Goal: Task Accomplishment & Management: Complete application form

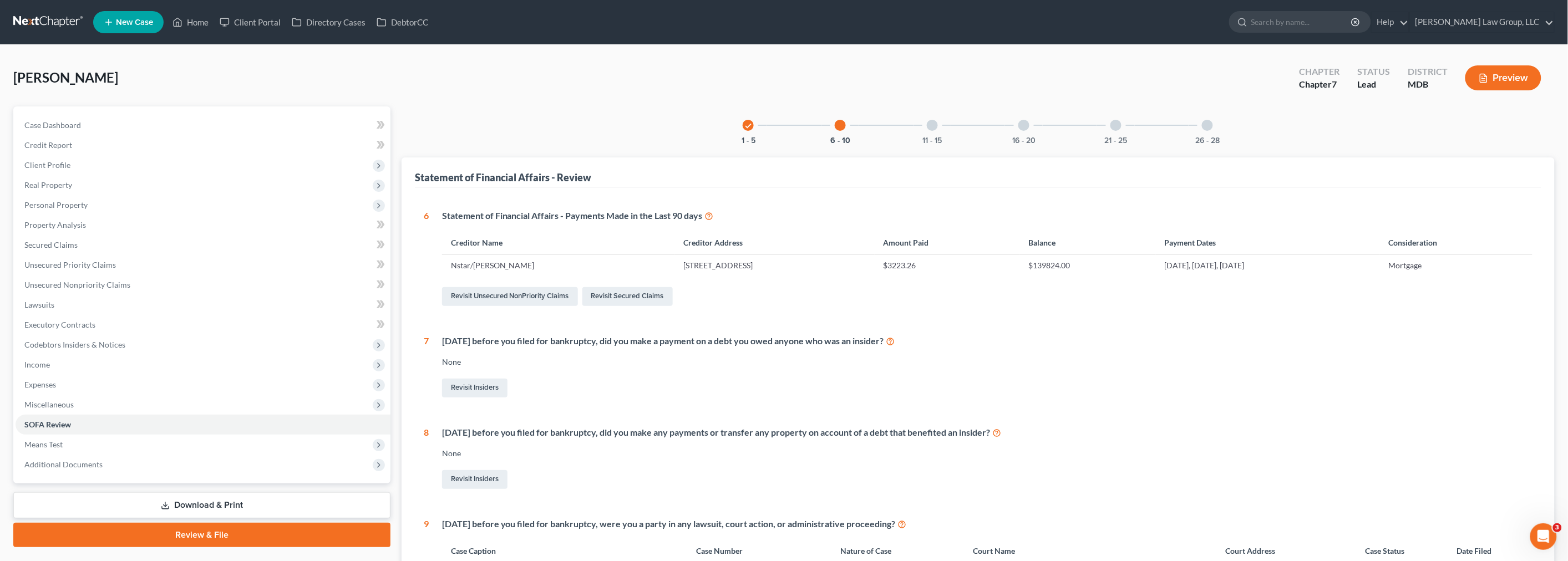
click at [62, 24] on link at bounding box center [49, 22] width 71 height 20
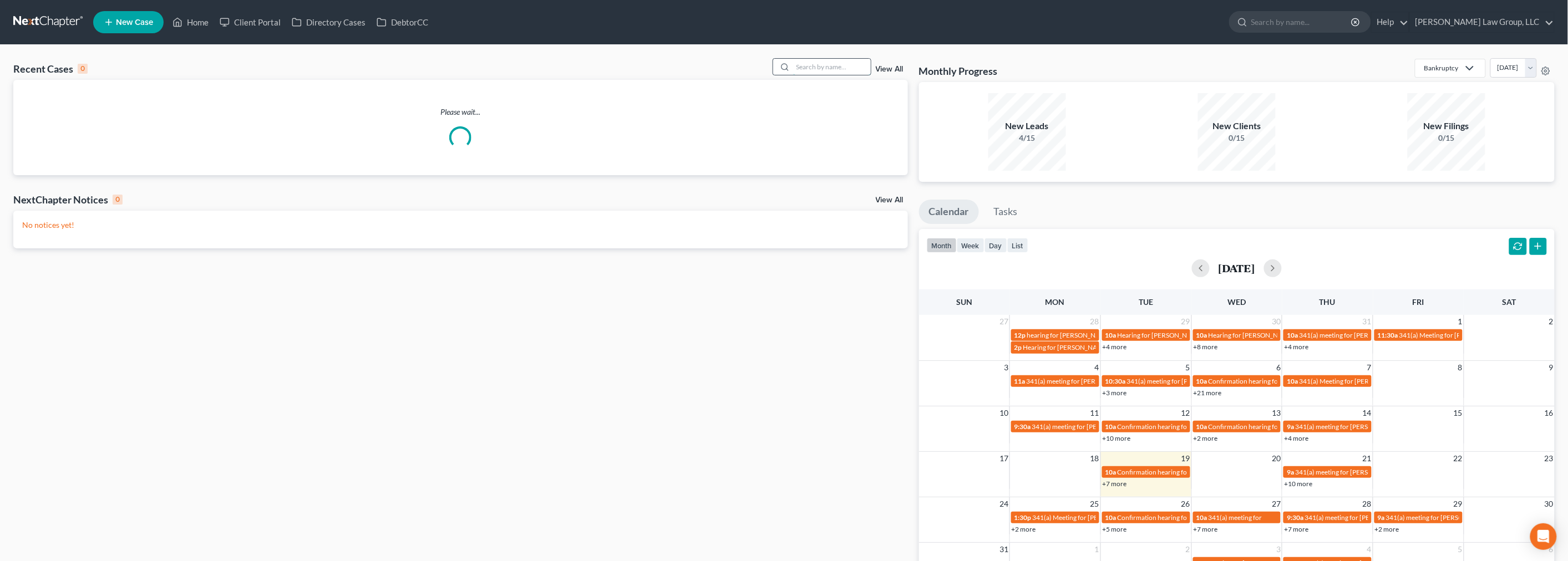
click at [815, 62] on input "search" at bounding box center [831, 67] width 78 height 16
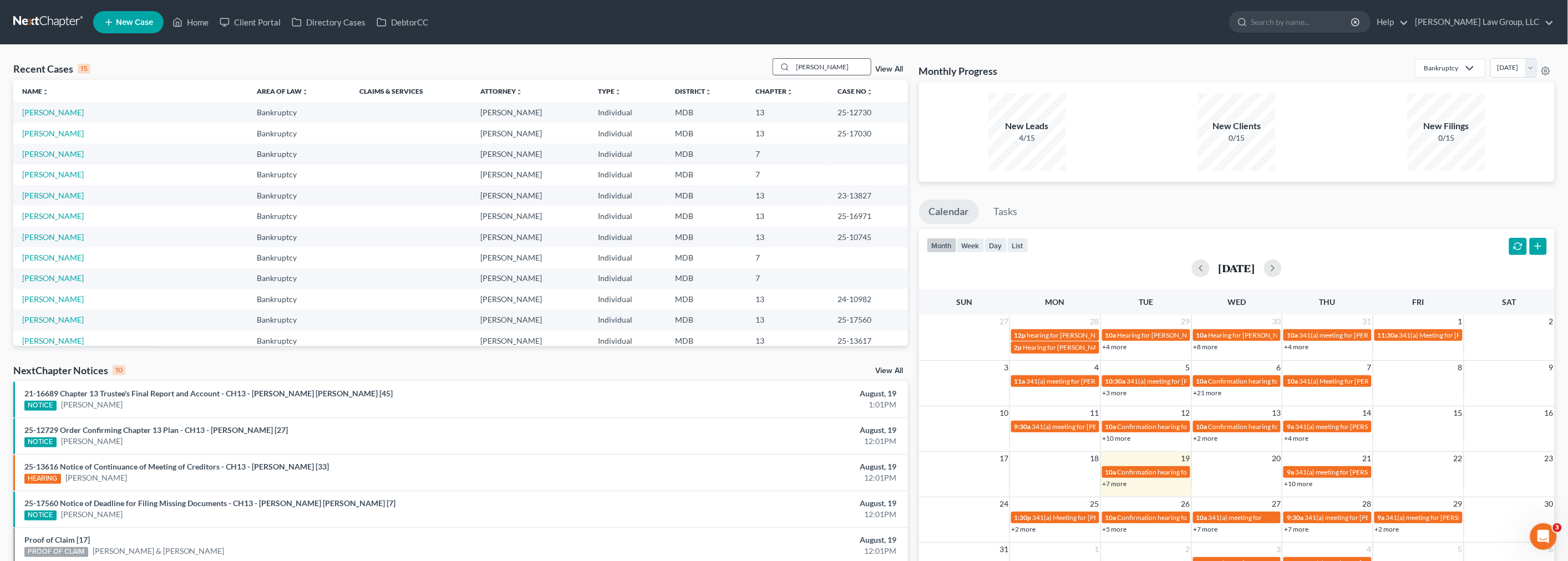
type input "mccleave"
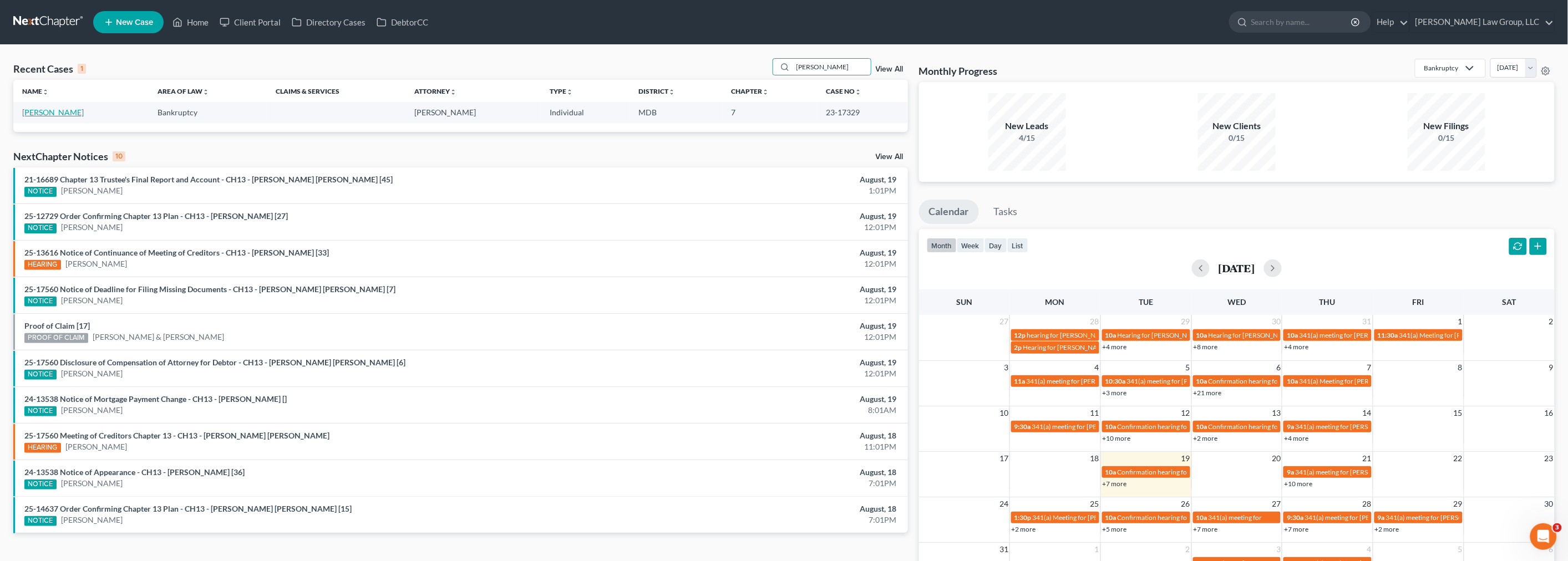
click at [51, 112] on link "[PERSON_NAME]" at bounding box center [53, 112] width 62 height 9
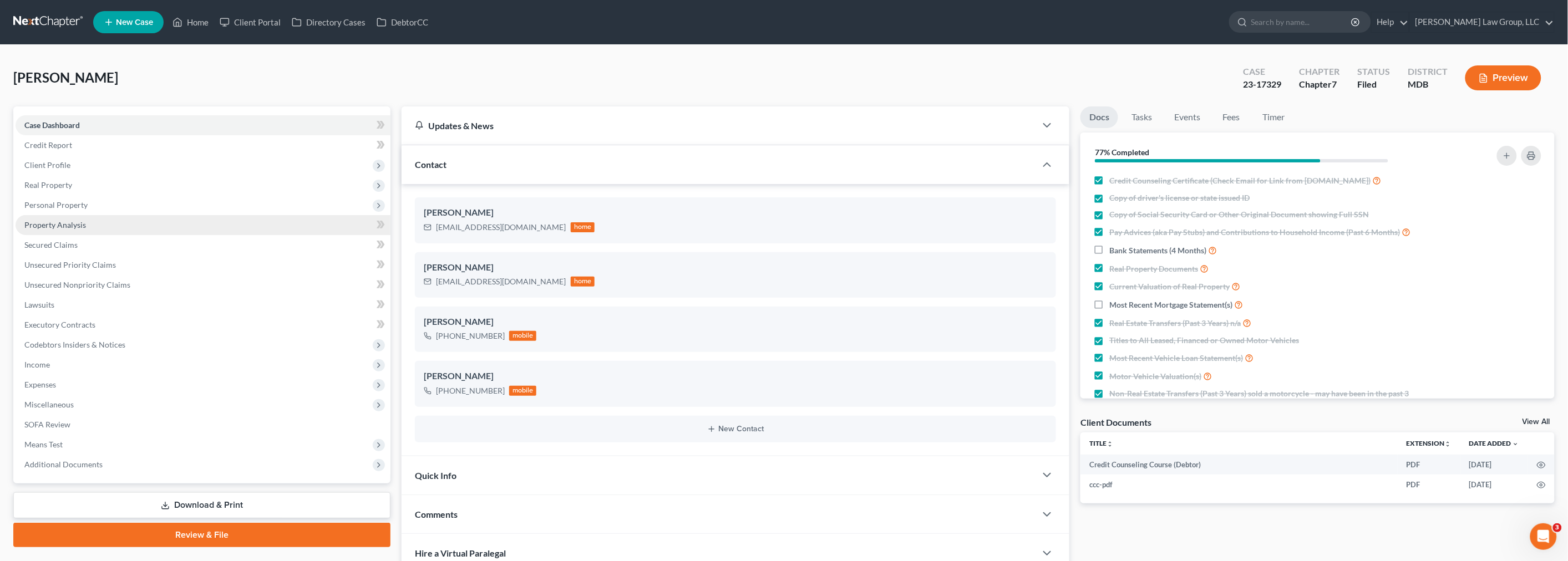
click at [62, 221] on span "Property Analysis" at bounding box center [55, 225] width 62 height 9
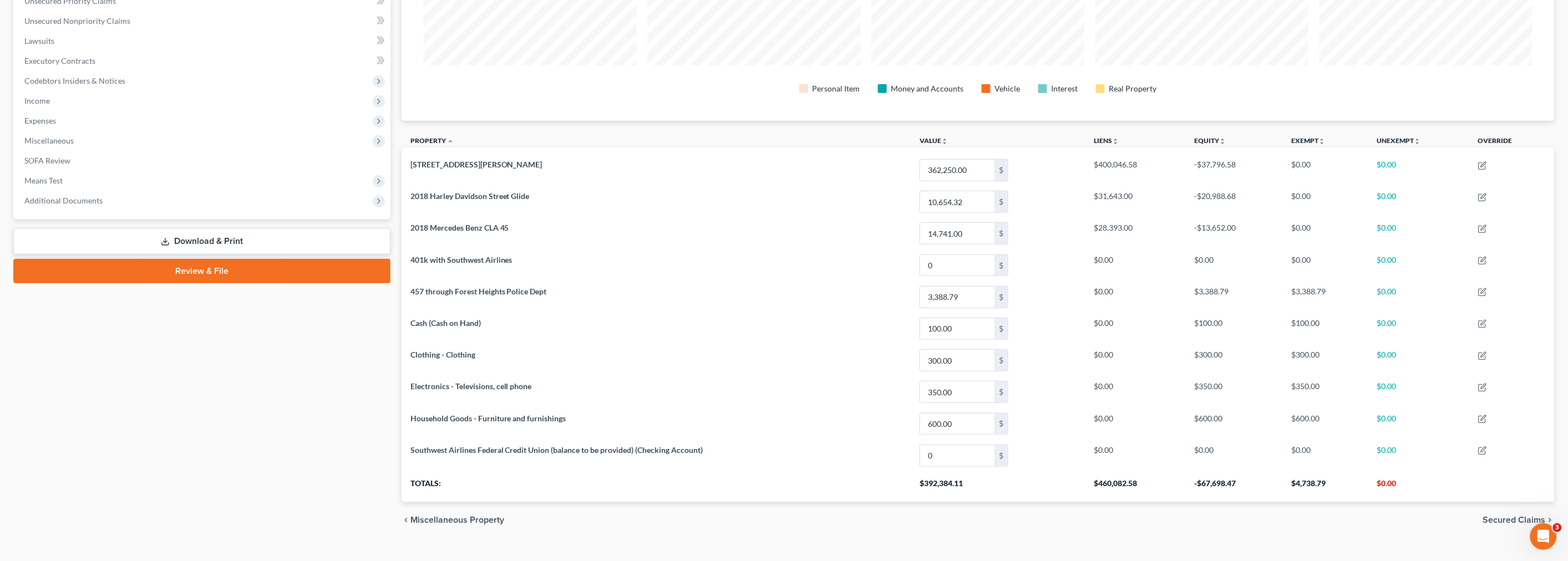
scroll to position [283, 0]
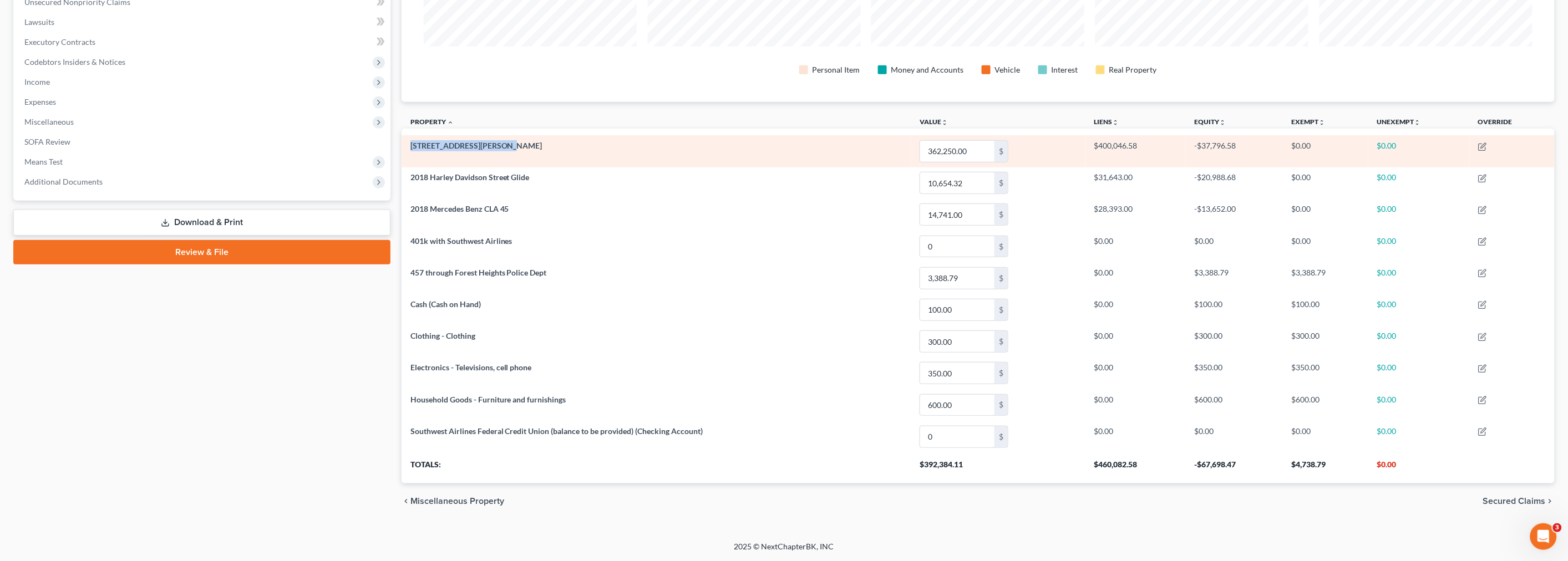
drag, startPoint x: 503, startPoint y: 144, endPoint x: 409, endPoint y: 147, distance: 94.0
click at [409, 147] on td "10213 Campbell Boulevard" at bounding box center [656, 151] width 509 height 32
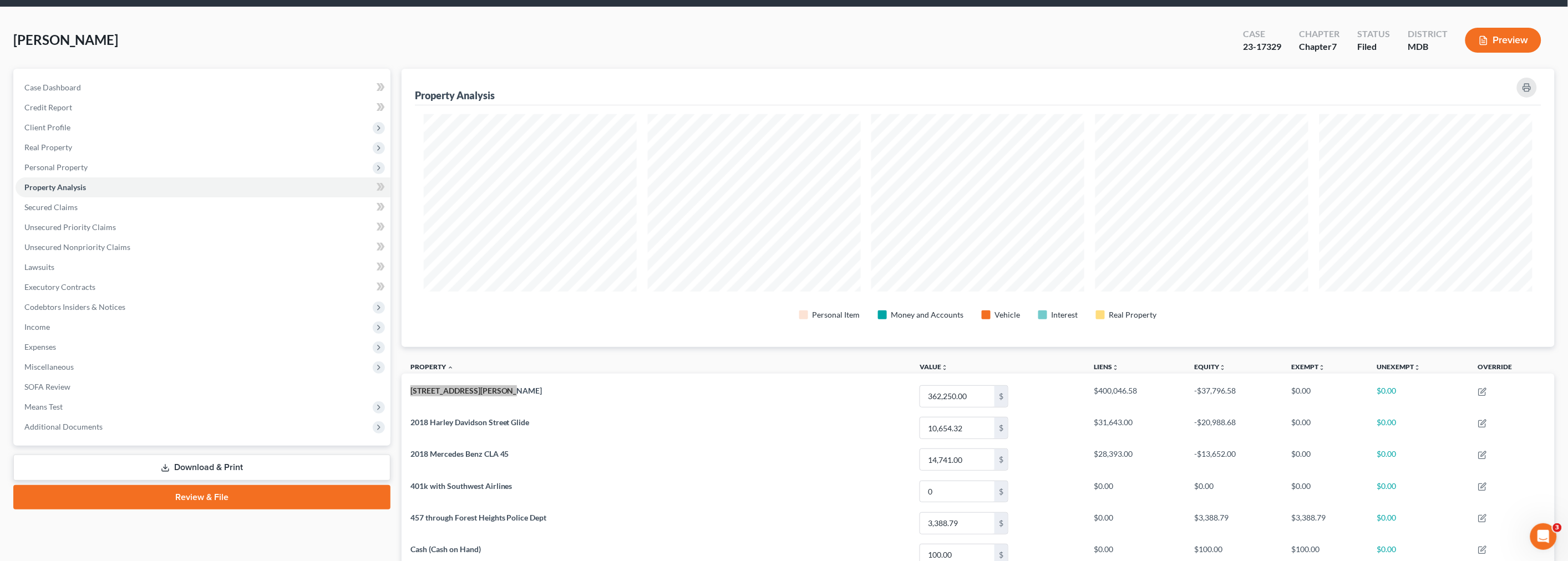
scroll to position [0, 0]
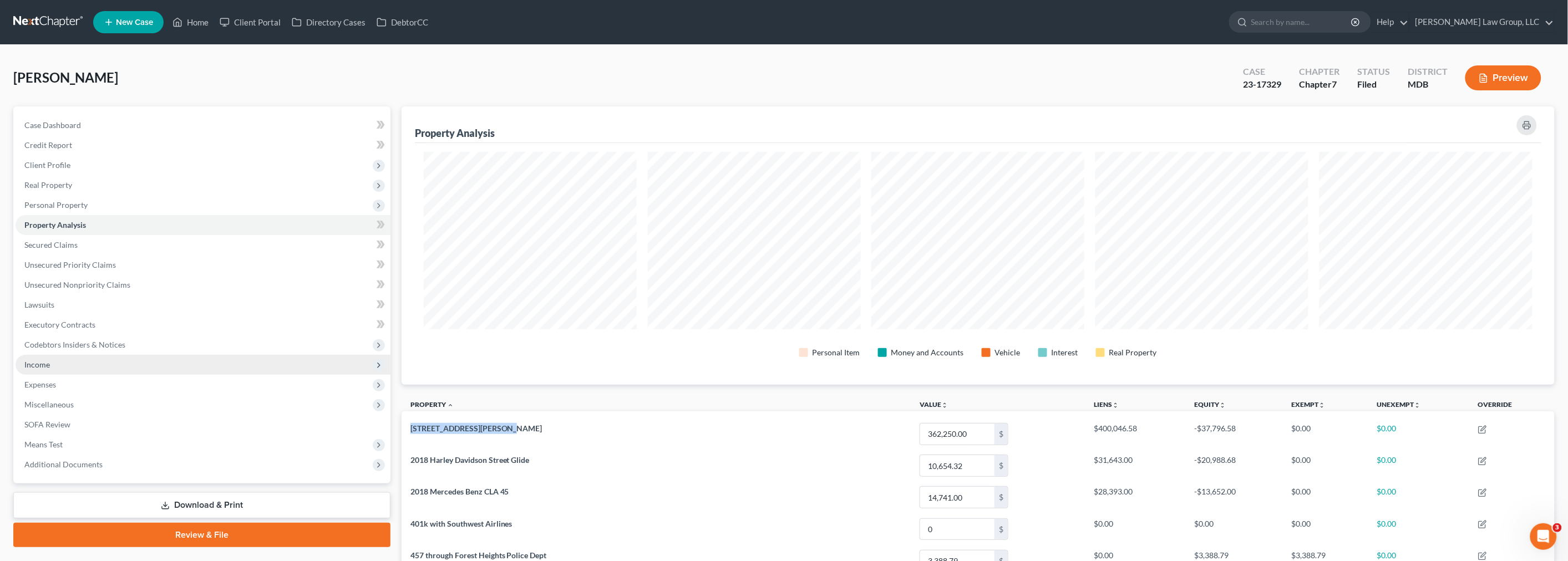
click at [48, 362] on span "Income" at bounding box center [37, 364] width 26 height 9
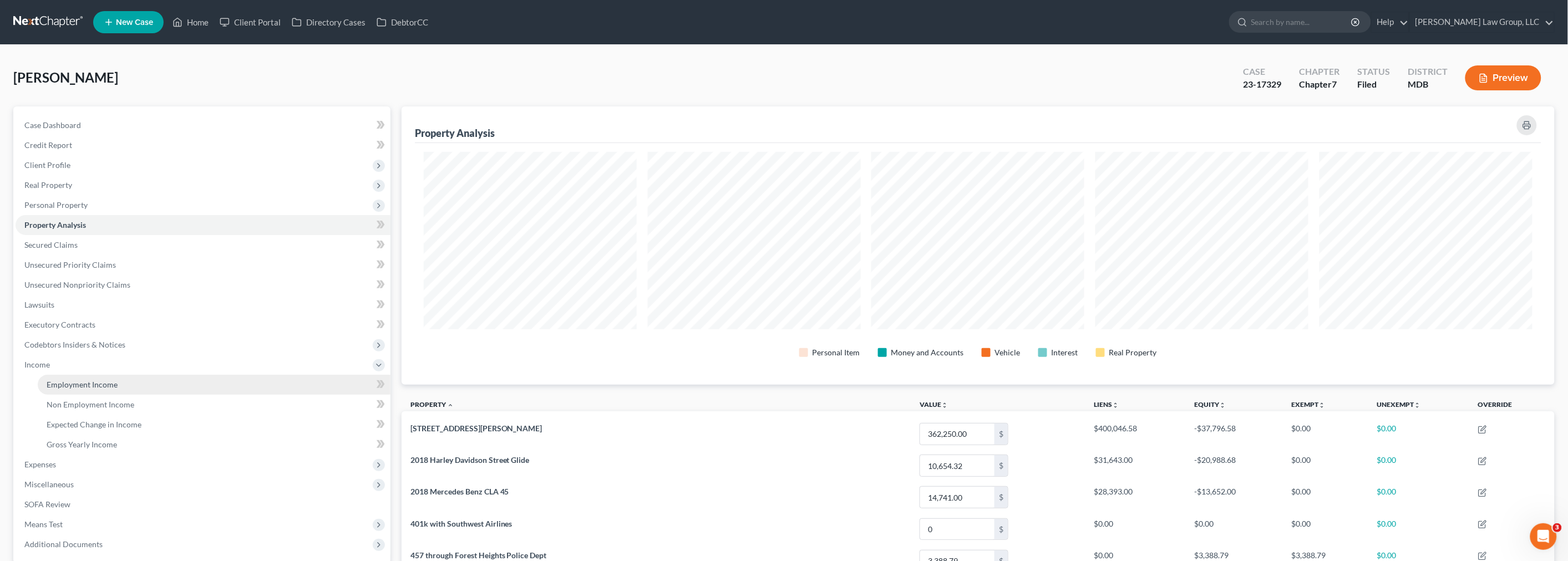
click at [62, 379] on span "Employment Income" at bounding box center [82, 384] width 71 height 9
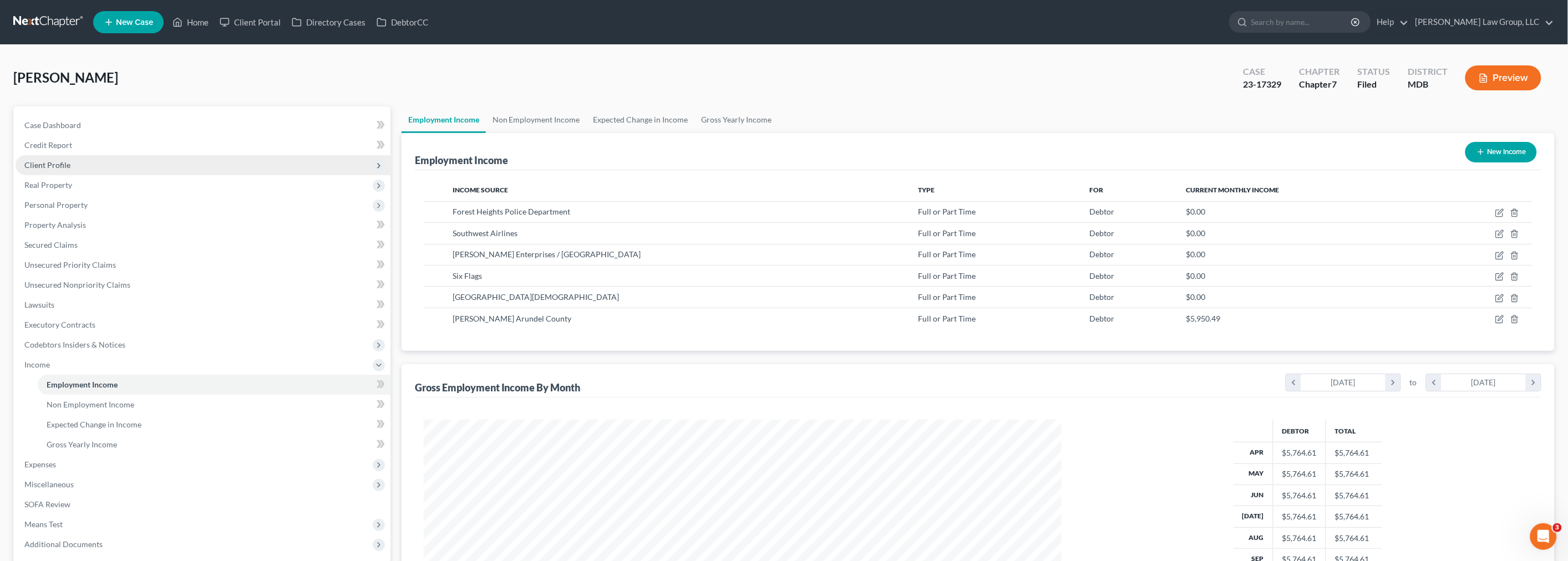
click at [57, 162] on span "Client Profile" at bounding box center [47, 165] width 46 height 9
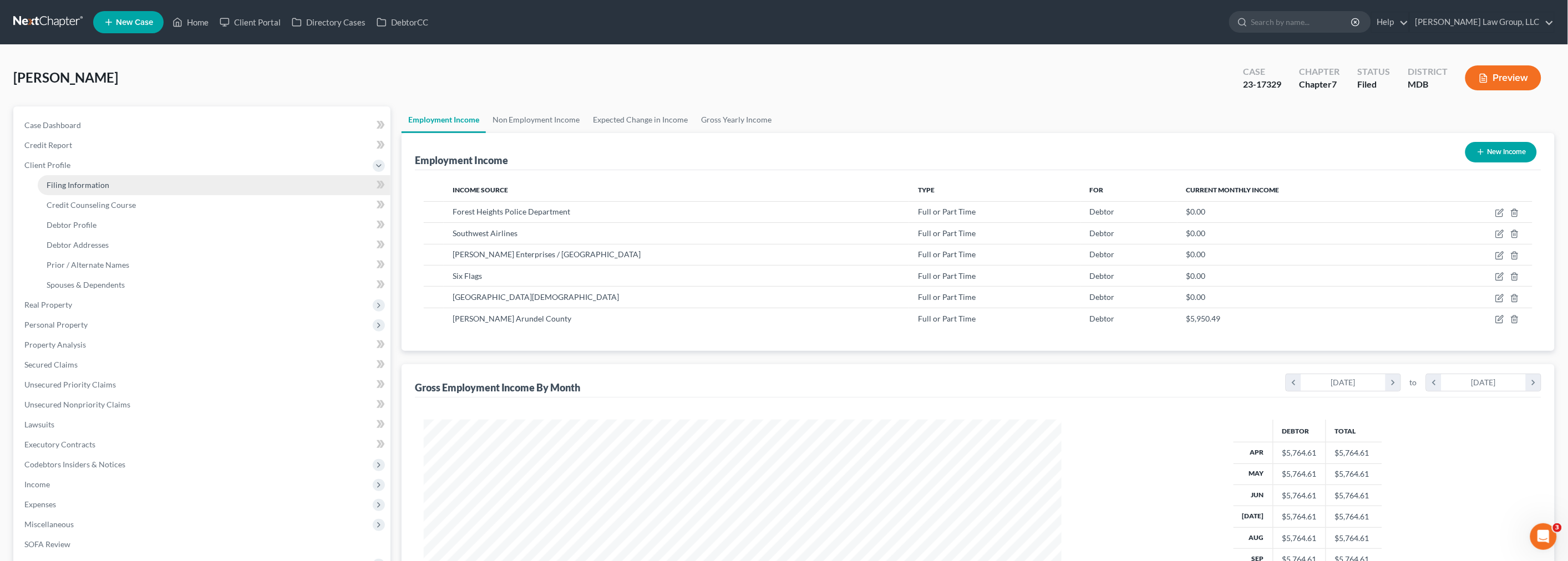
click at [59, 184] on span "Filing Information" at bounding box center [78, 184] width 62 height 9
select select "1"
select select "0"
select select "21"
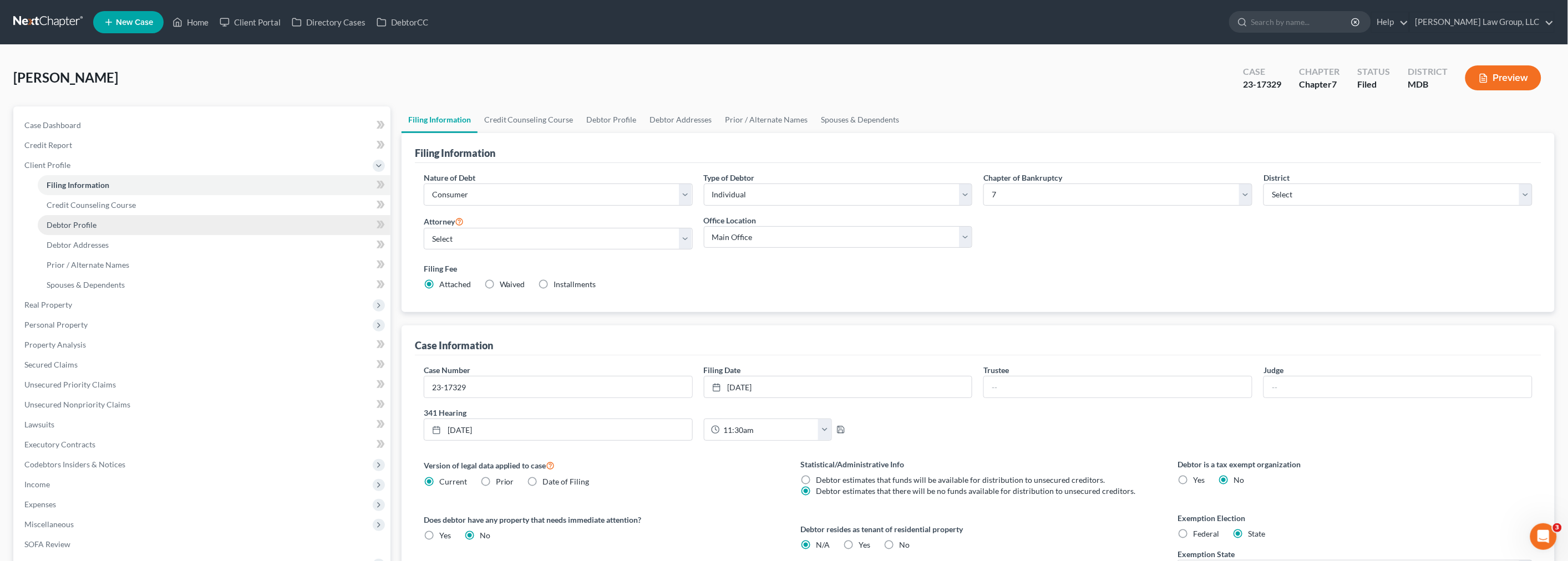
click at [67, 229] on link "Debtor Profile" at bounding box center [214, 225] width 353 height 20
select select "0"
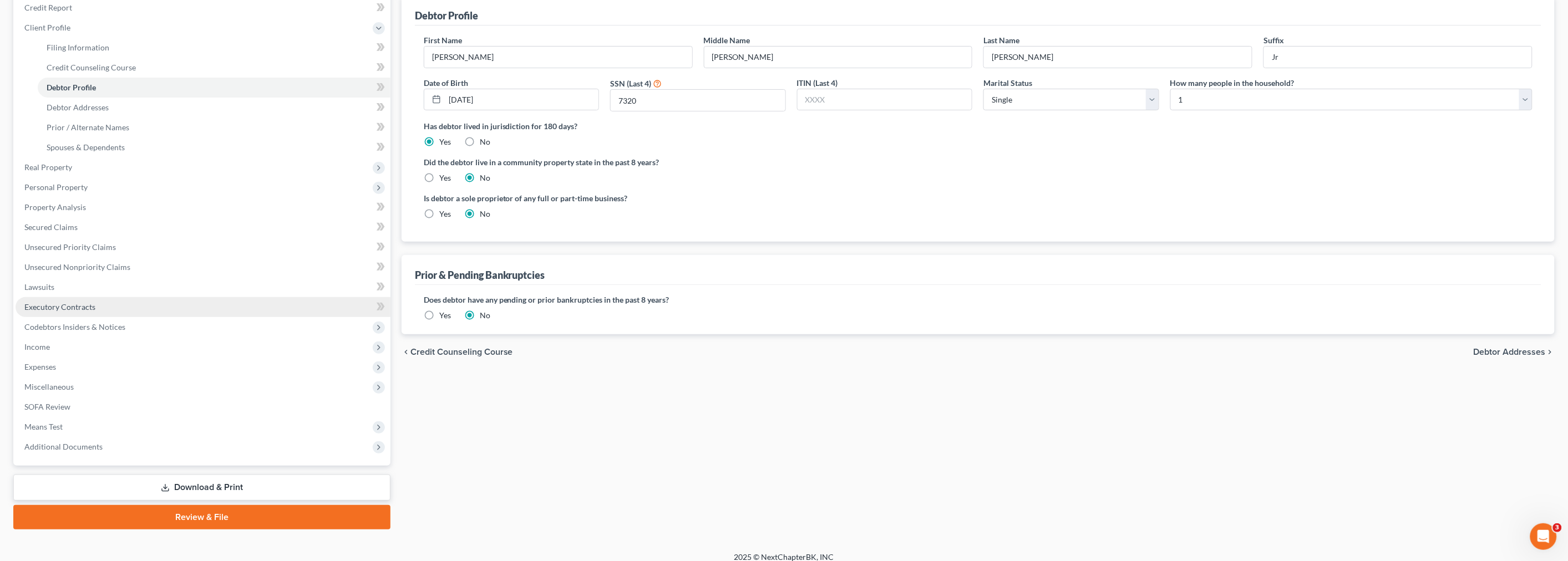
scroll to position [146, 0]
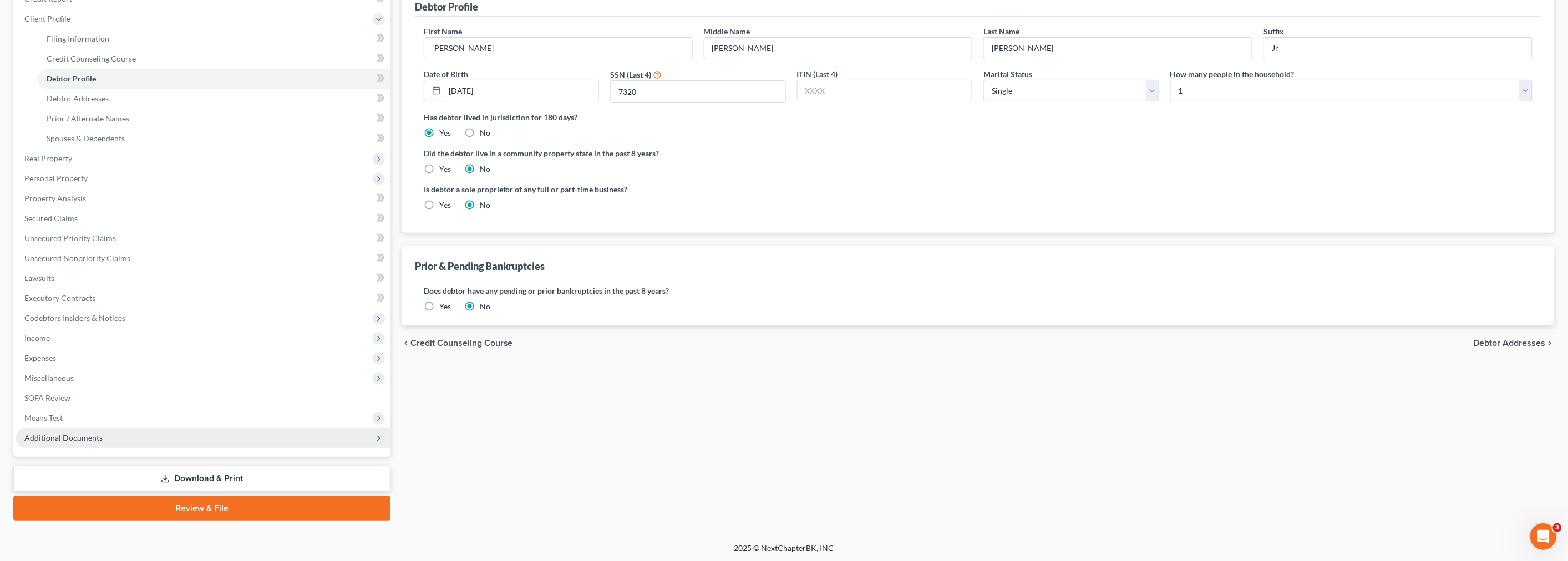
click at [58, 438] on span "Additional Documents" at bounding box center [64, 437] width 78 height 9
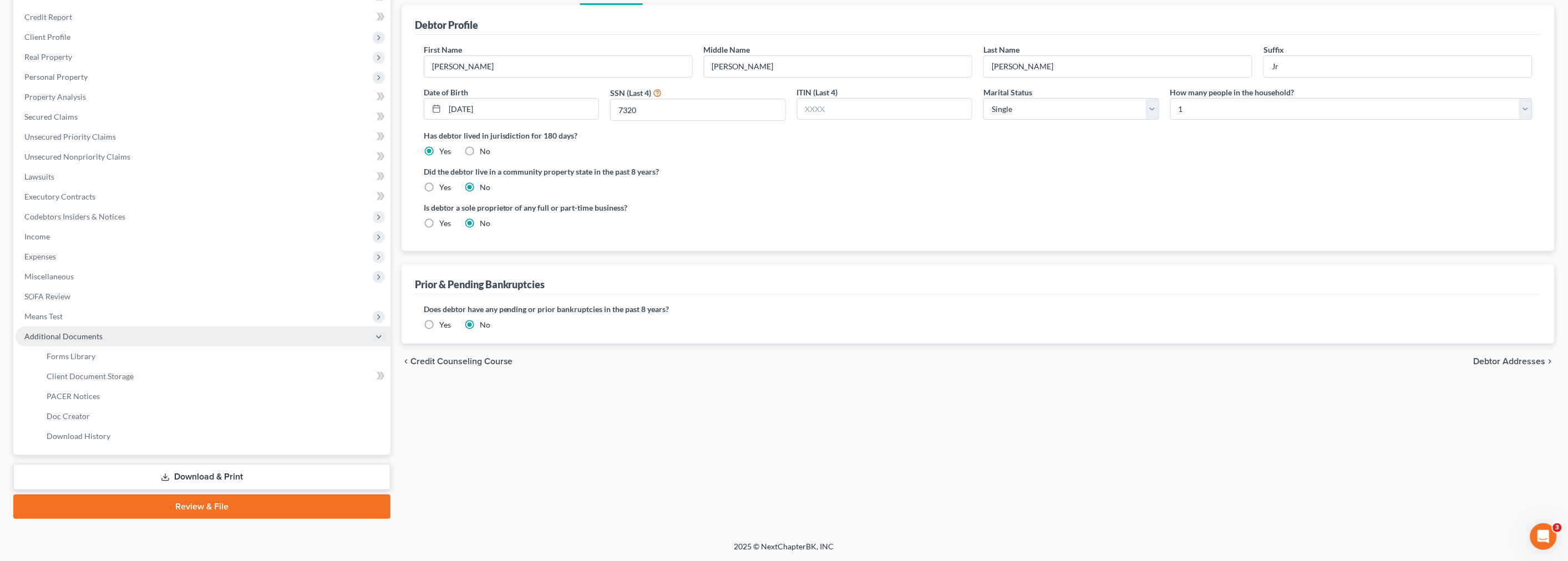
scroll to position [127, 0]
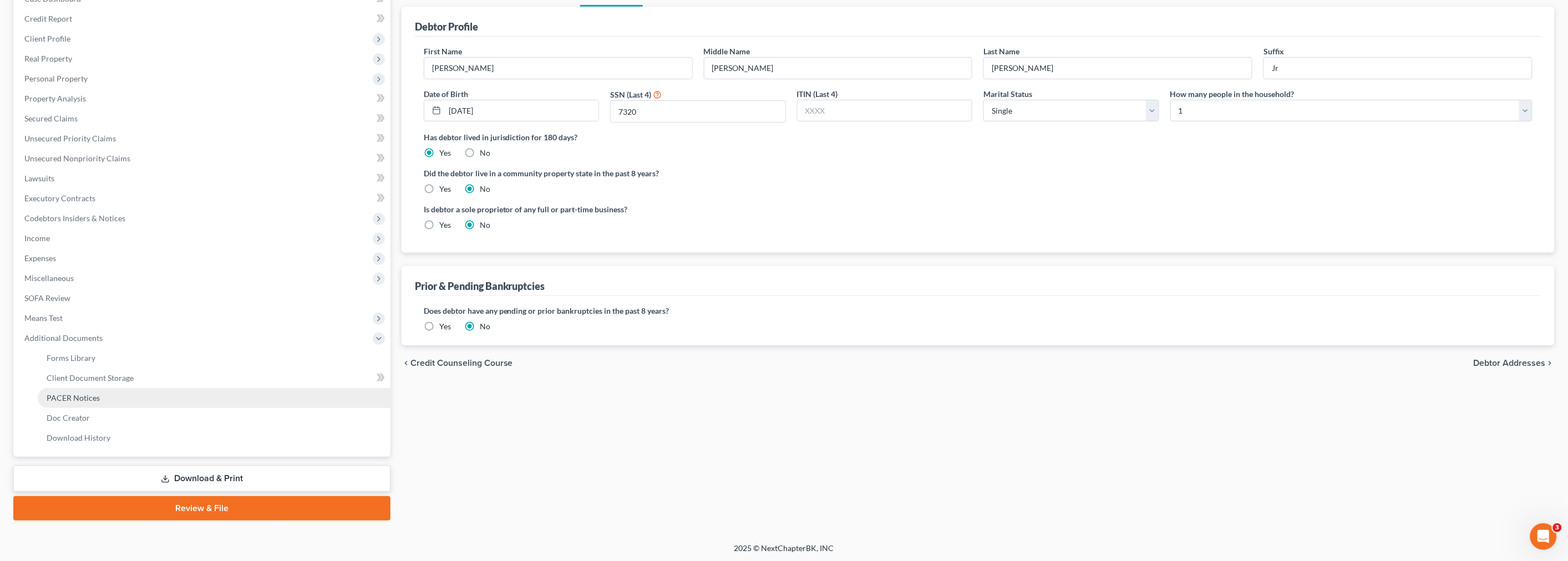
click at [75, 393] on span "PACER Notices" at bounding box center [73, 397] width 53 height 9
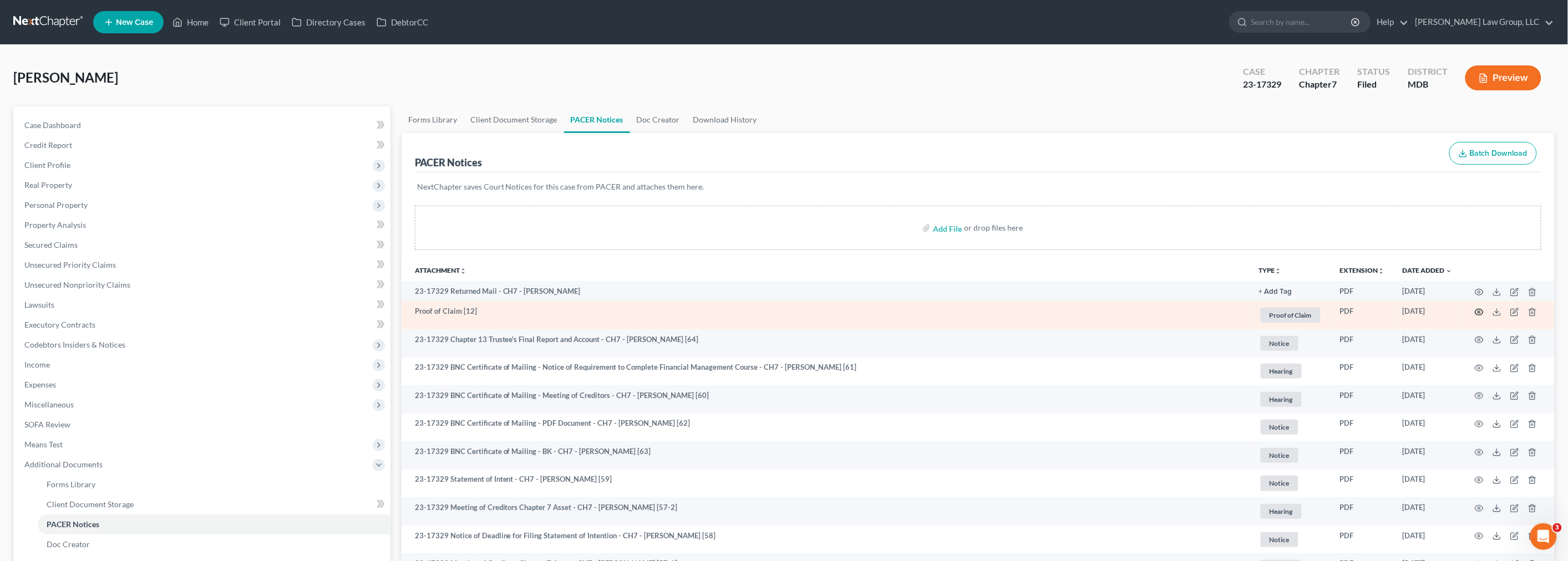
click at [1480, 311] on circle "button" at bounding box center [1479, 312] width 2 height 2
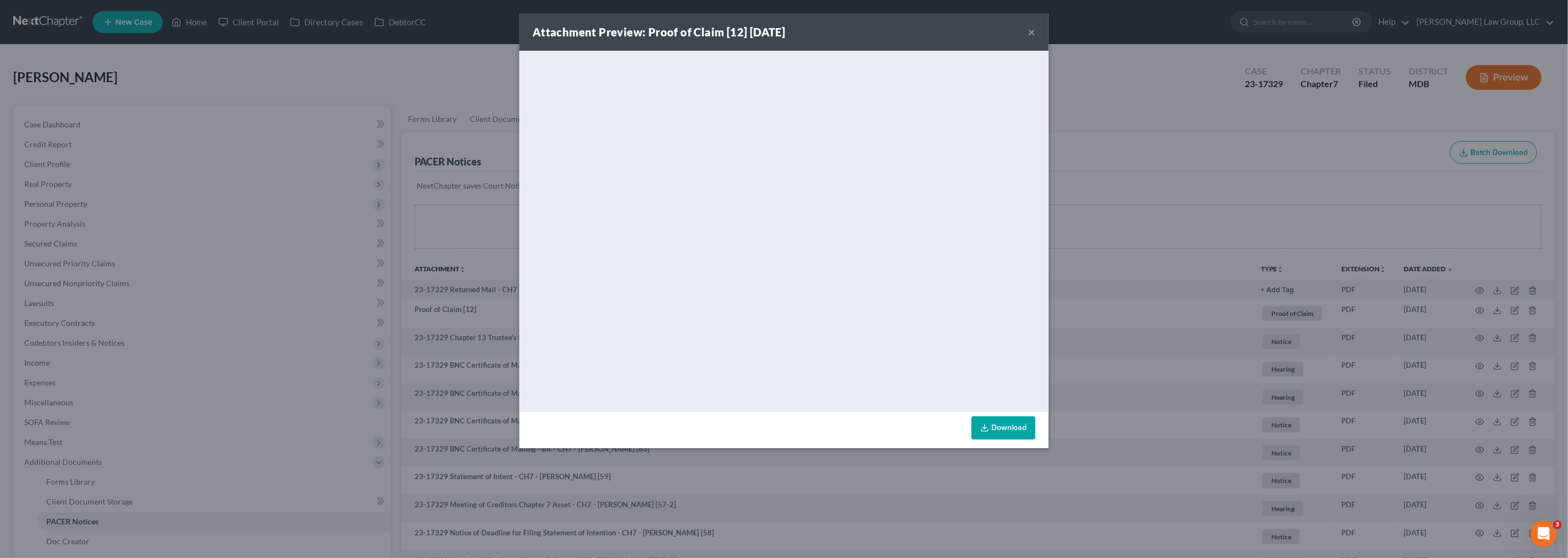
click at [1034, 33] on button "×" at bounding box center [1031, 32] width 8 height 13
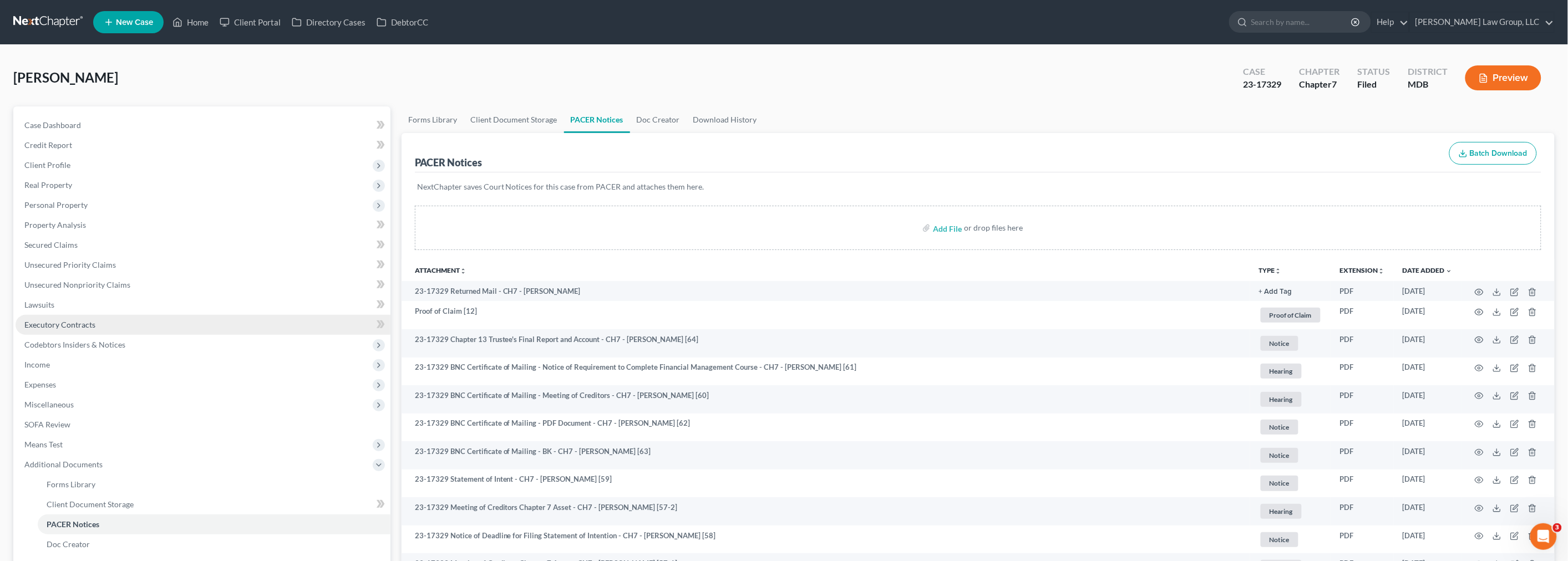
scroll to position [185, 0]
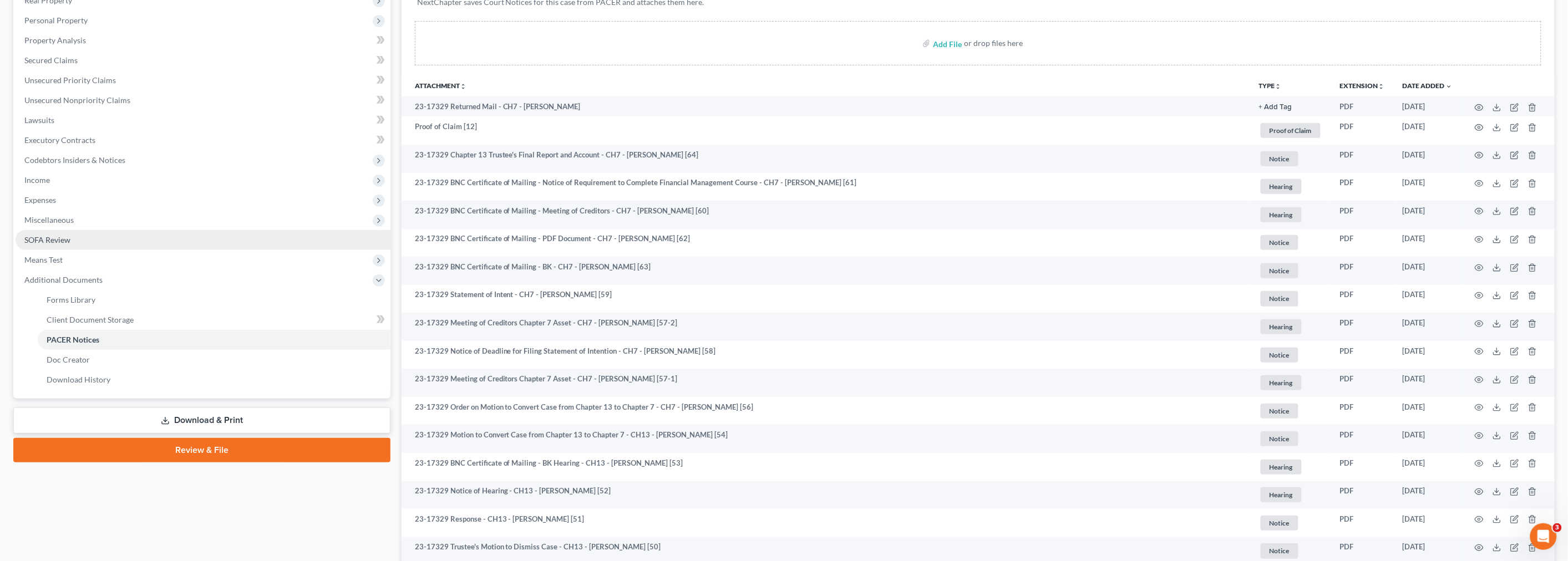
click at [58, 236] on span "SOFA Review" at bounding box center [47, 239] width 46 height 9
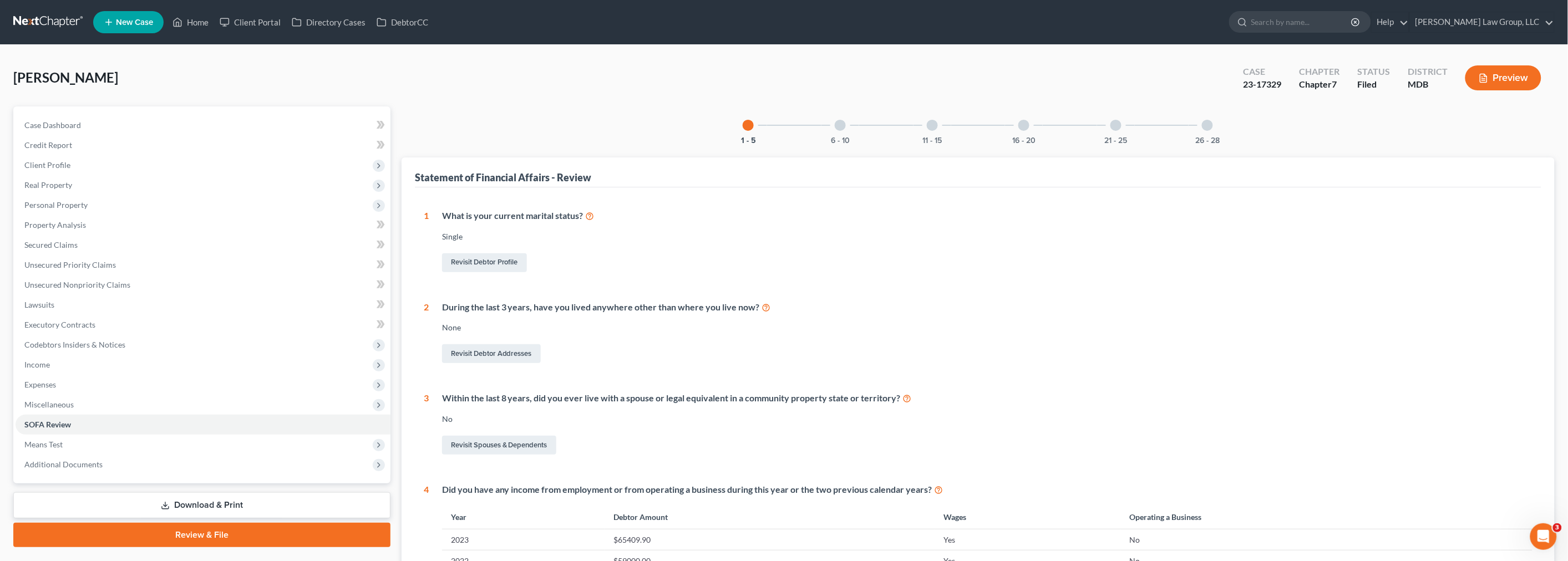
click at [835, 124] on div at bounding box center [840, 125] width 11 height 11
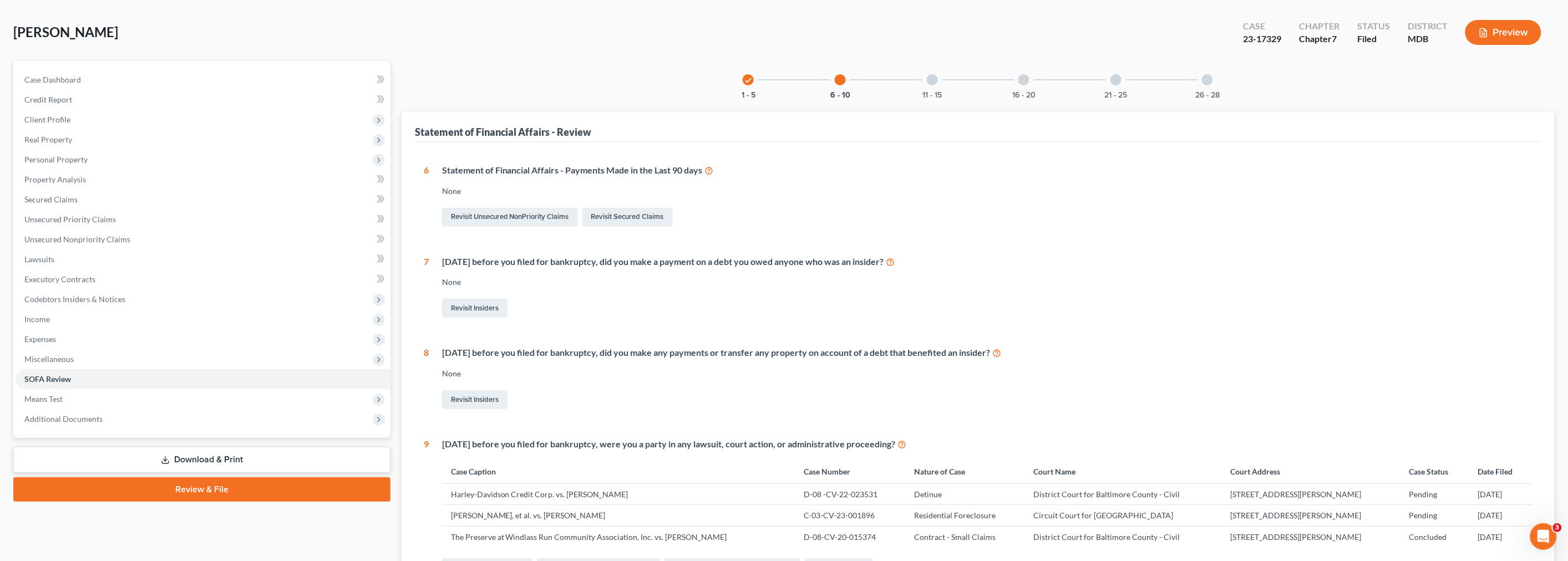
scroll to position [123, 0]
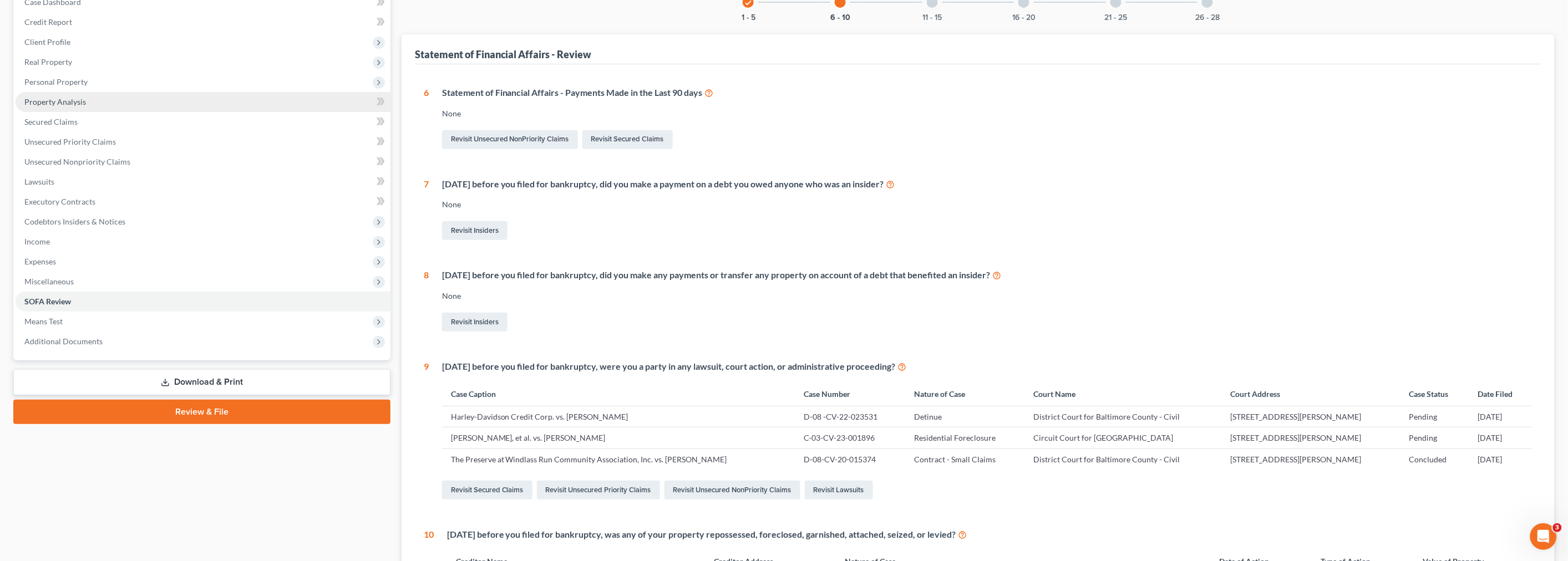
click at [87, 97] on link "Property Analysis" at bounding box center [203, 102] width 375 height 20
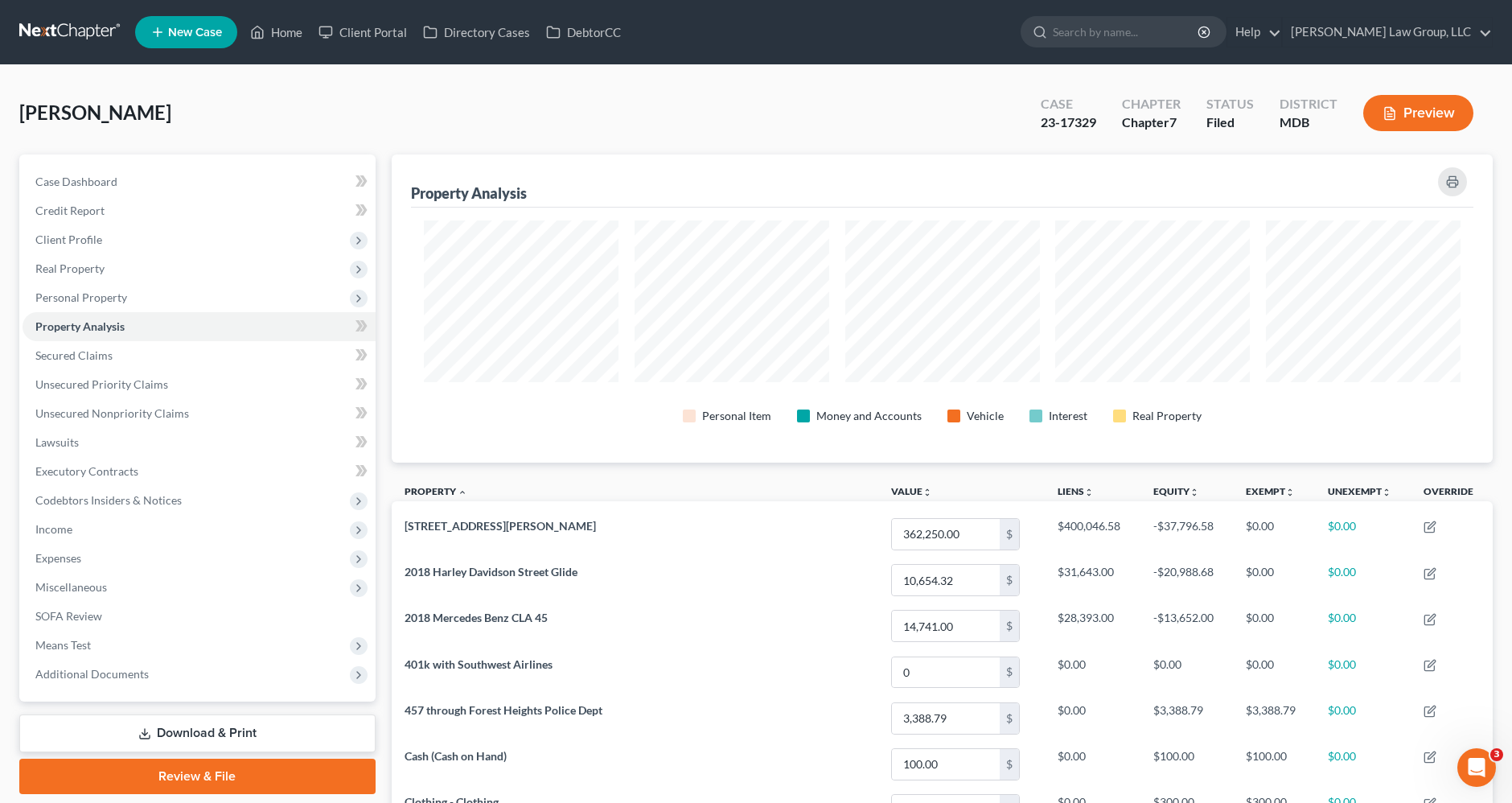
click at [71, 36] on link at bounding box center [71, 32] width 103 height 29
